Goal: Information Seeking & Learning: Compare options

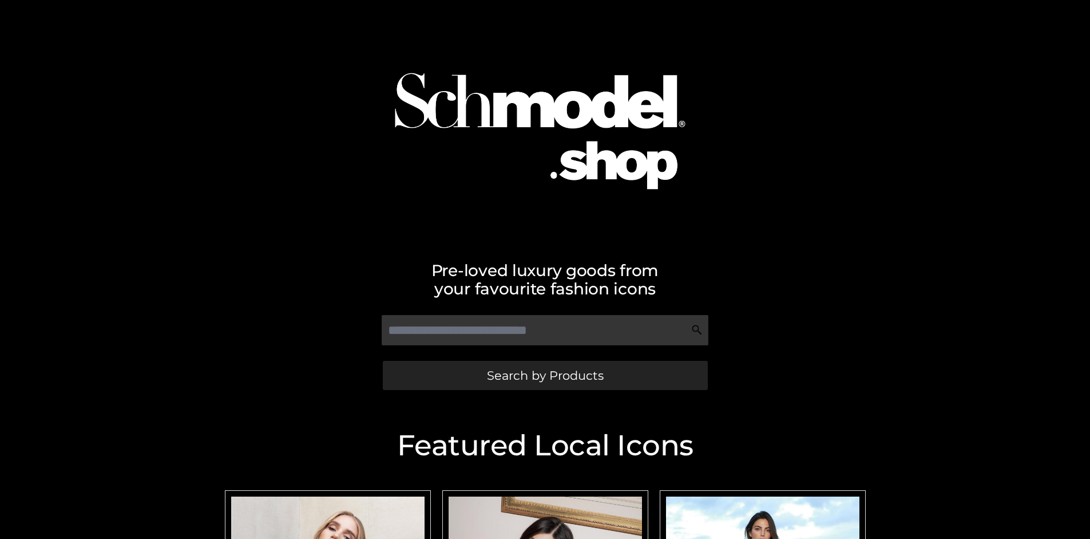
click at [545, 375] on span "Search by Products" at bounding box center [545, 375] width 117 height 12
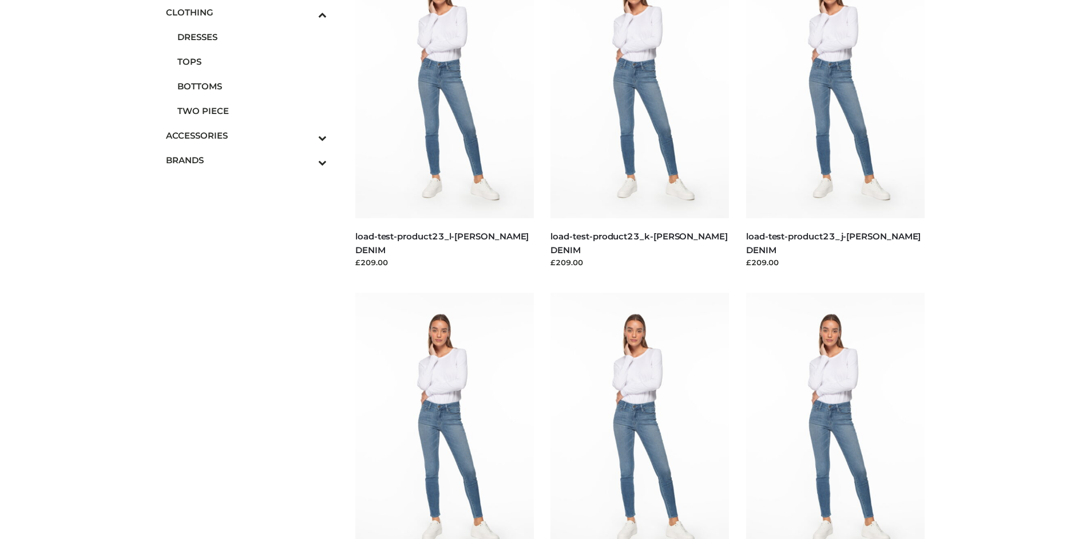
click at [252, 61] on span "TOPS" at bounding box center [252, 61] width 150 height 13
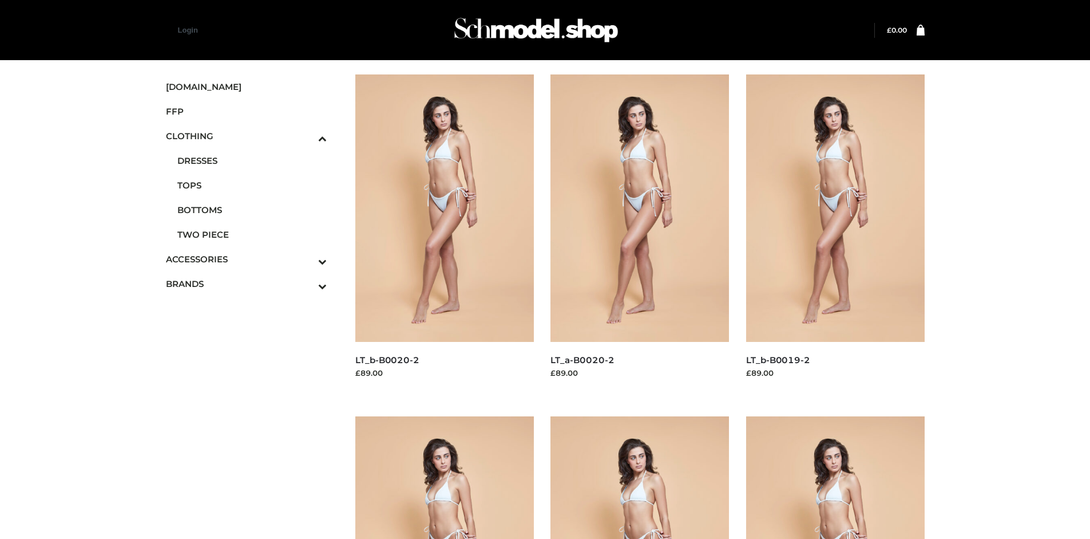
scroll to position [880, 0]
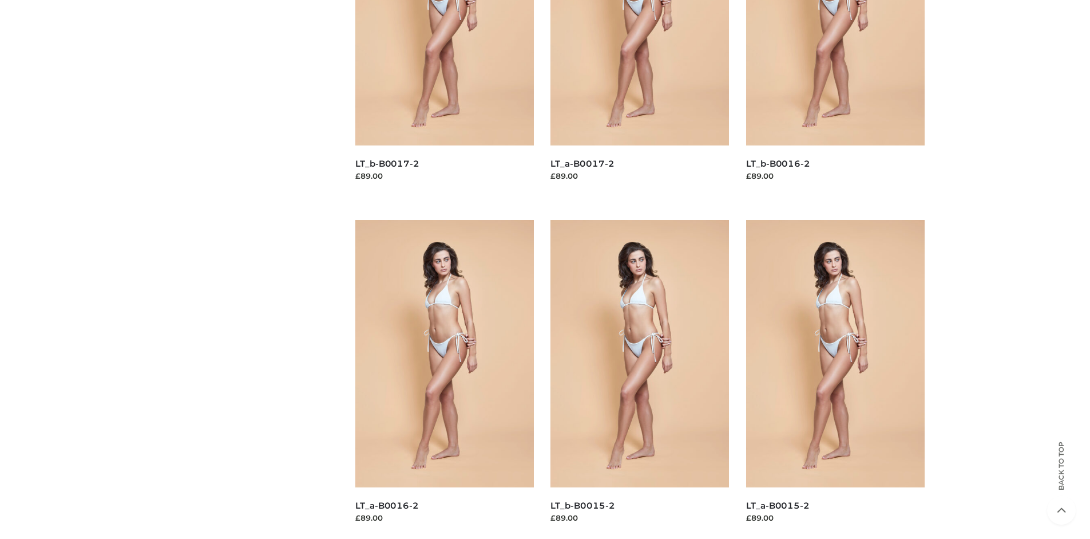
click at [835, 379] on img at bounding box center [835, 353] width 179 height 267
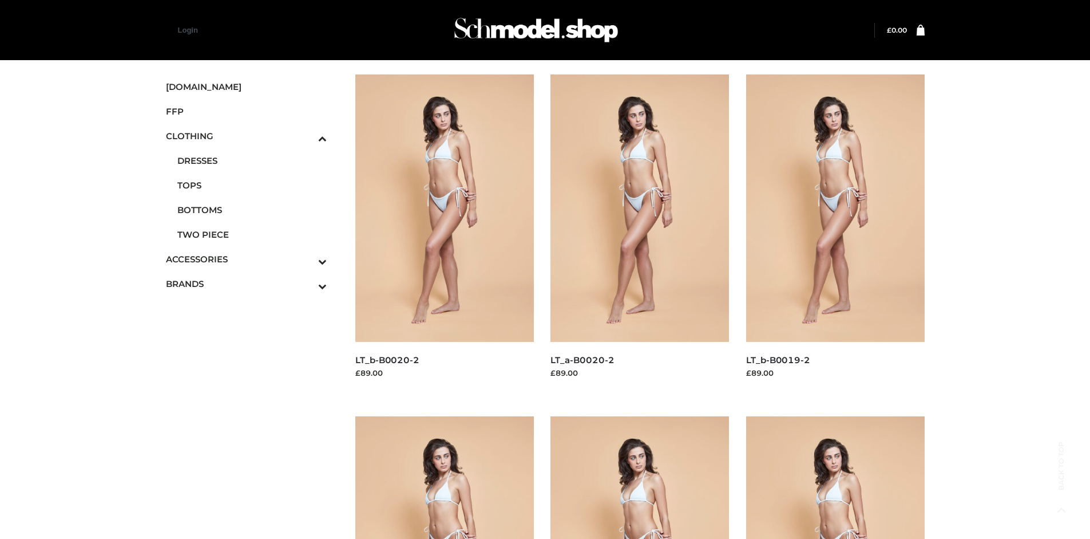
click at [835, 234] on img at bounding box center [835, 207] width 179 height 267
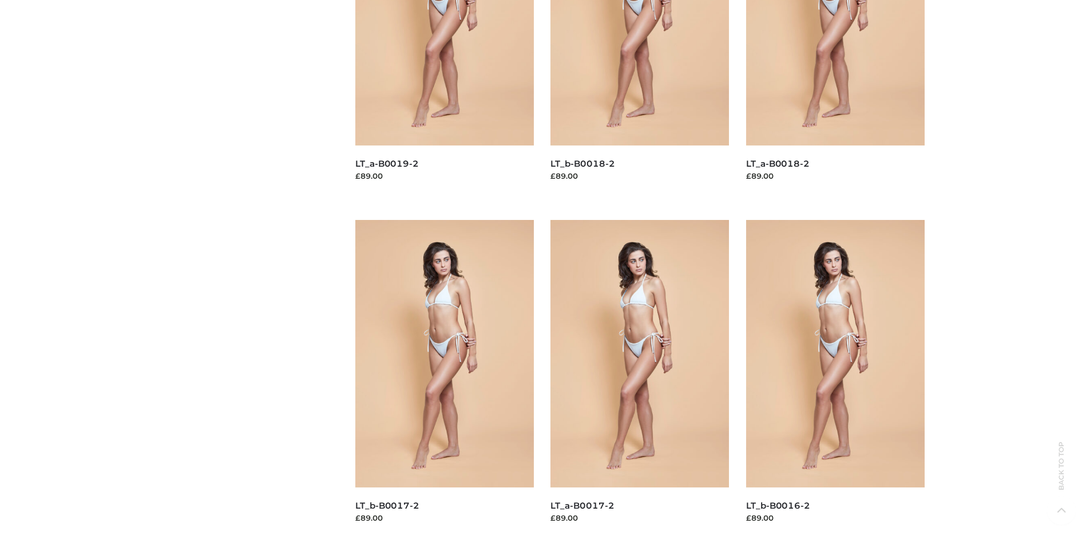
click at [444, 379] on img at bounding box center [444, 353] width 179 height 267
click at [835, 379] on img at bounding box center [835, 353] width 179 height 267
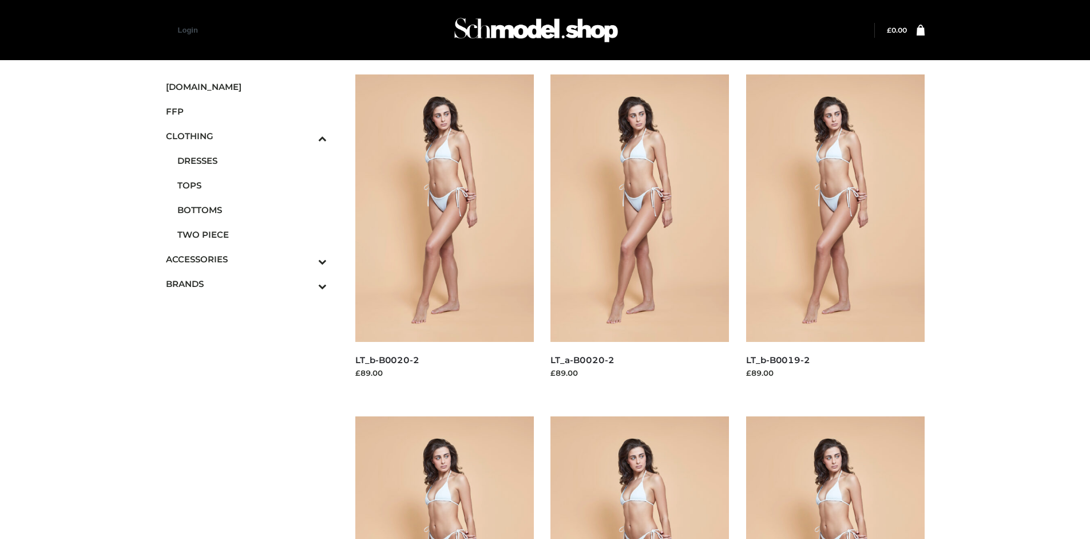
click at [307, 259] on icon "Toggle Submenu" at bounding box center [263, 261] width 128 height 13
click at [252, 210] on span "JEWELRY" at bounding box center [252, 209] width 150 height 13
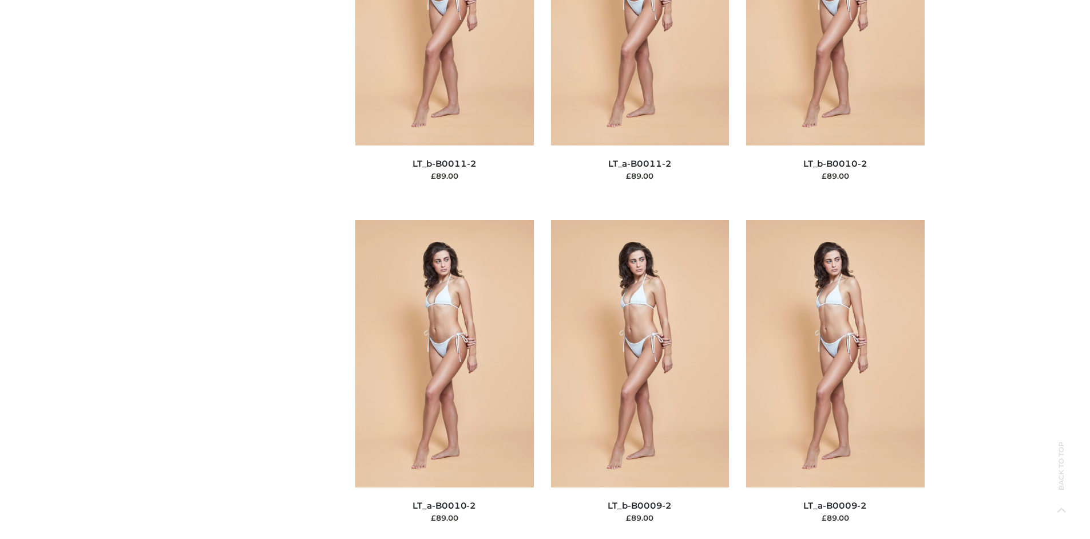
click at [640, 379] on img at bounding box center [640, 353] width 179 height 267
click at [835, 379] on img at bounding box center [835, 353] width 179 height 267
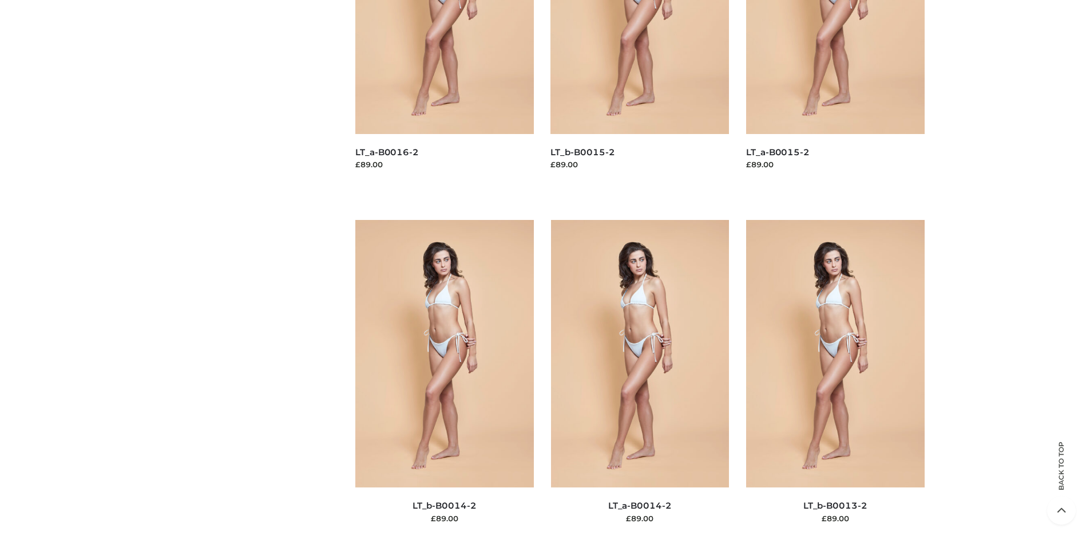
click at [640, 379] on img at bounding box center [640, 353] width 179 height 267
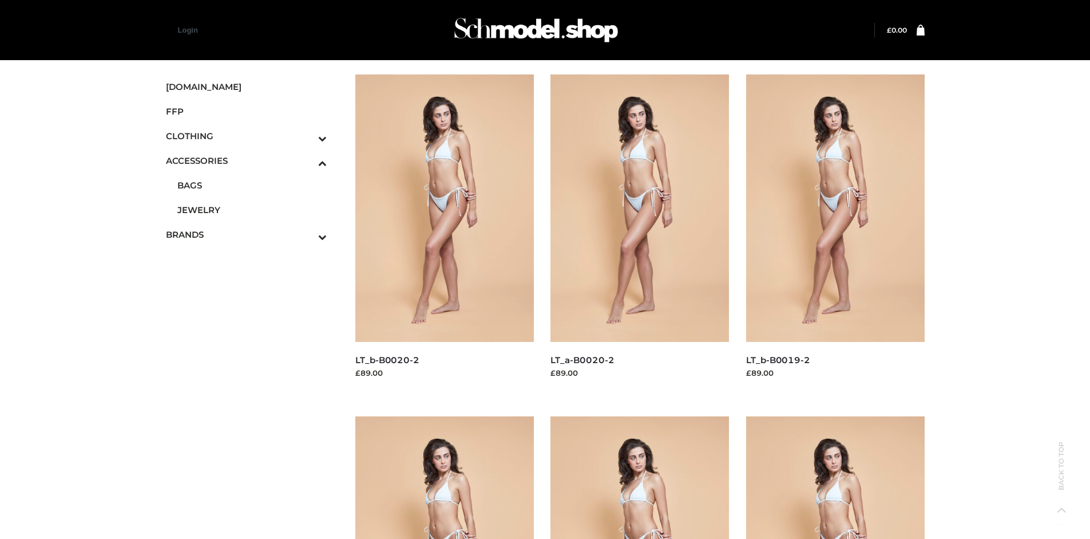
click at [835, 234] on img at bounding box center [835, 207] width 179 height 267
click at [307, 234] on icon "Toggle Submenu" at bounding box center [263, 236] width 128 height 13
click at [0, 0] on span "OPP SWIMWEAR" at bounding box center [0, 0] width 0 height 0
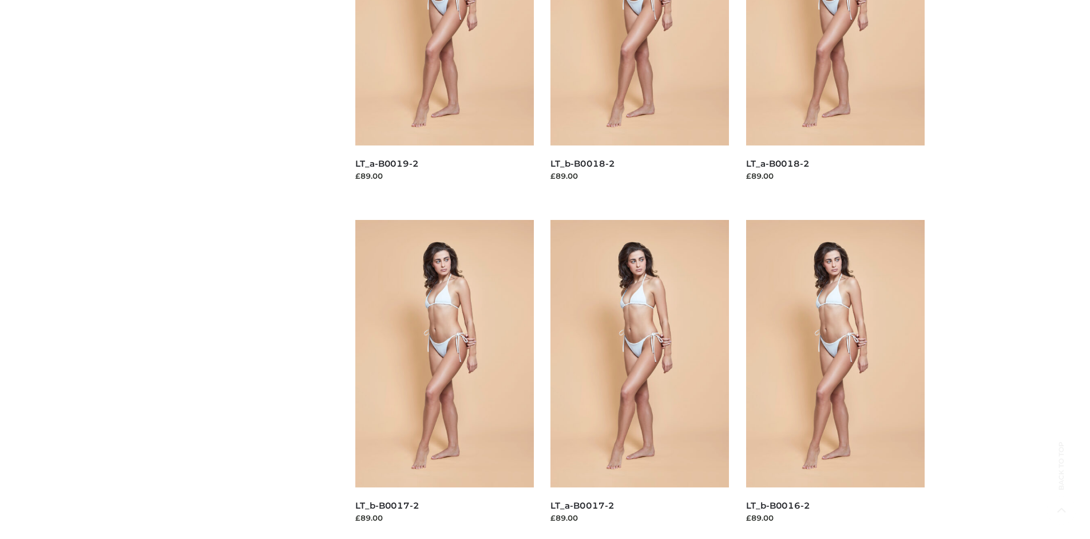
click at [835, 379] on img at bounding box center [835, 353] width 179 height 267
click at [640, 379] on img at bounding box center [640, 353] width 179 height 267
click at [444, 379] on img at bounding box center [444, 353] width 179 height 267
click at [640, 379] on img at bounding box center [640, 353] width 179 height 267
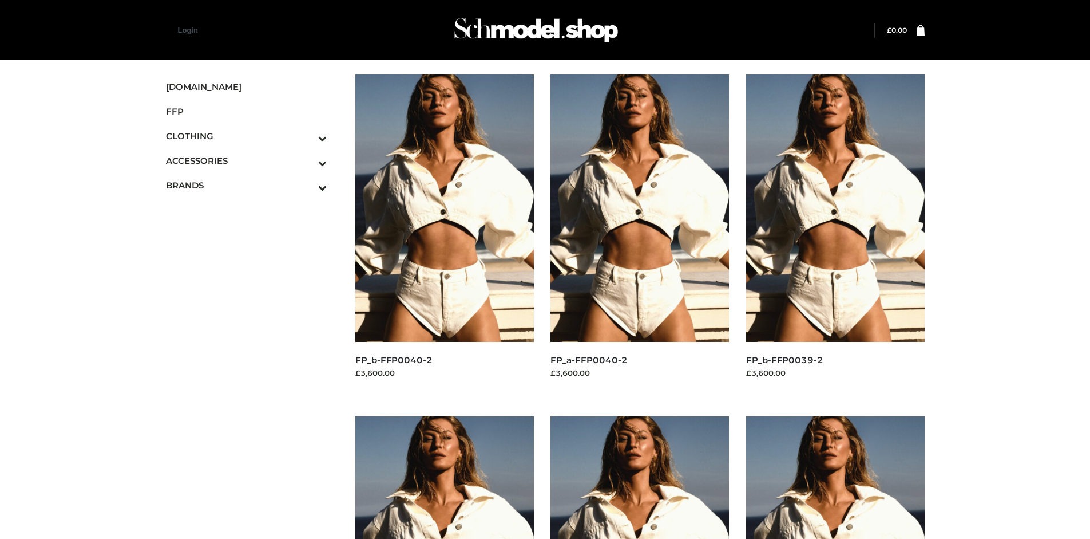
scroll to position [539, 0]
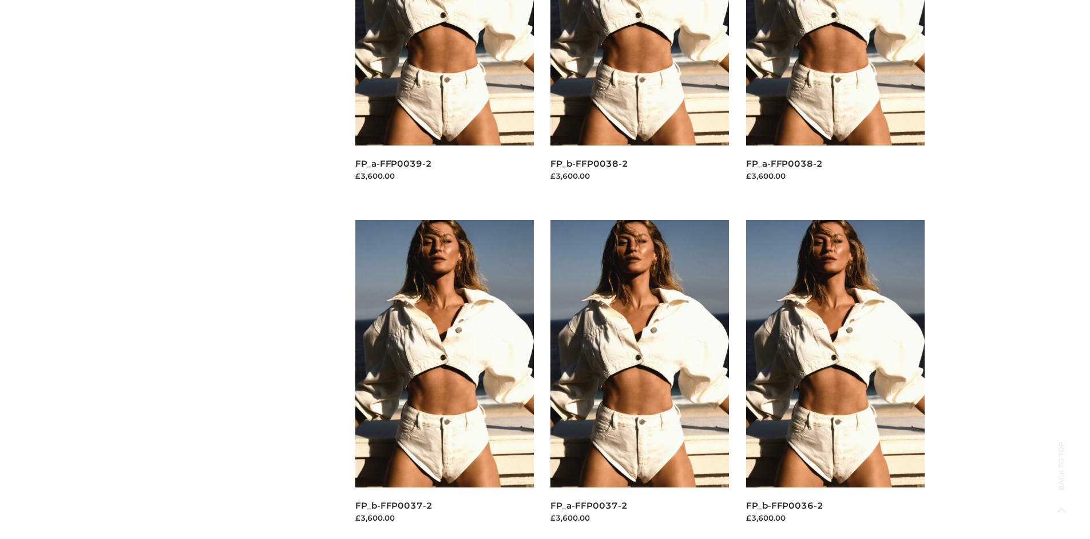
click at [444, 379] on img at bounding box center [444, 353] width 179 height 267
click at [640, 379] on img at bounding box center [640, 353] width 179 height 267
click at [835, 379] on img at bounding box center [835, 353] width 179 height 267
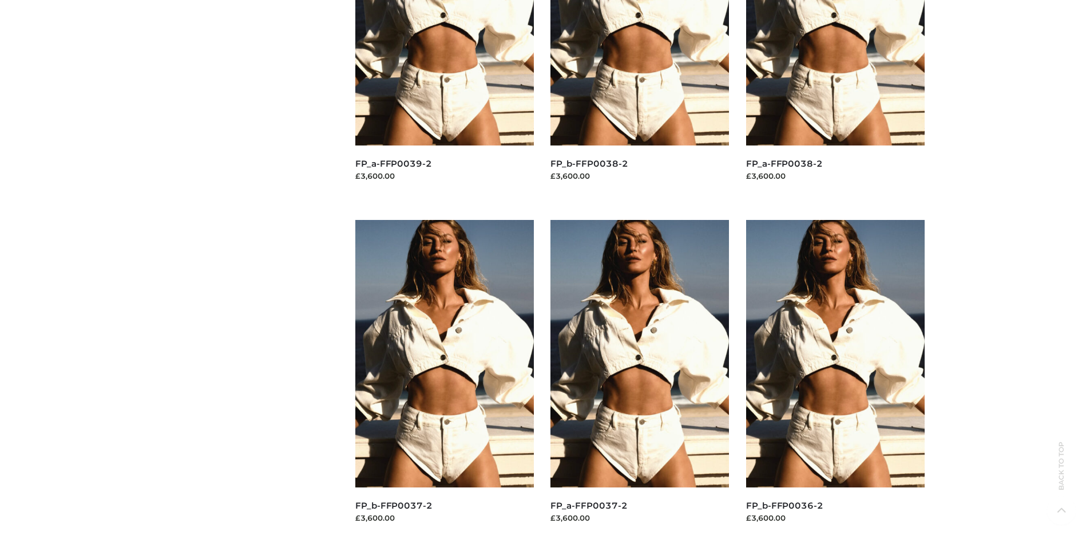
scroll to position [0, 0]
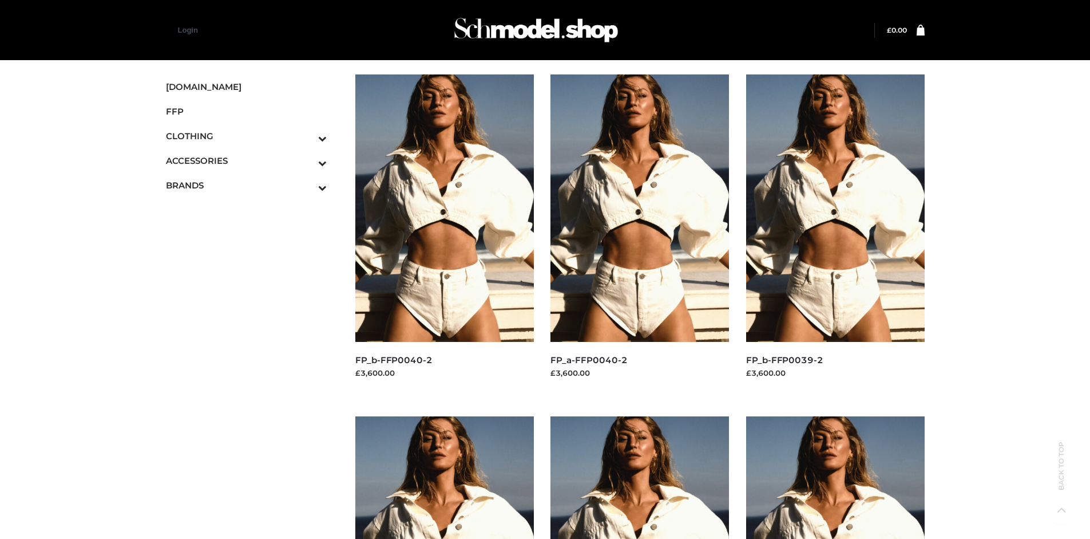
click at [444, 234] on img at bounding box center [444, 207] width 179 height 267
